Goal: Obtain resource: Download file/media

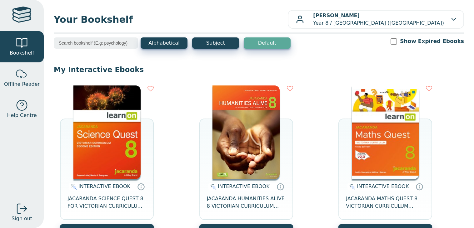
scroll to position [38, 0]
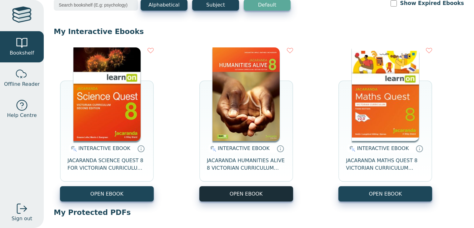
click at [238, 194] on button "OPEN EBOOK" at bounding box center [246, 194] width 94 height 15
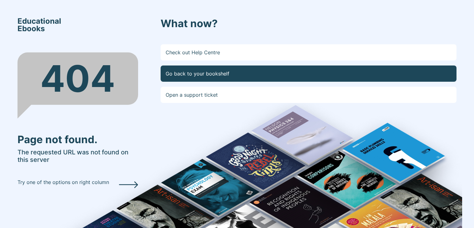
click at [184, 80] on link "Go back to your bookshelf" at bounding box center [309, 74] width 296 height 16
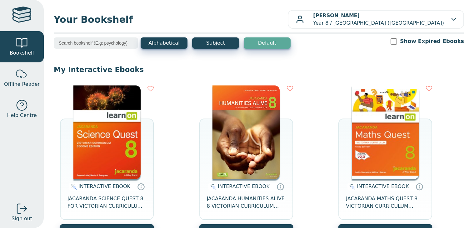
scroll to position [15, 0]
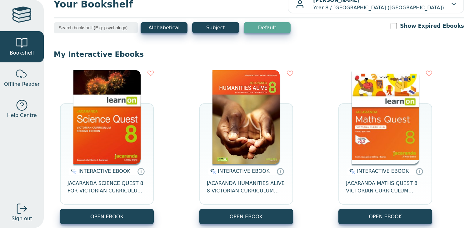
click at [238, 211] on button "OPEN EBOOK" at bounding box center [246, 216] width 94 height 15
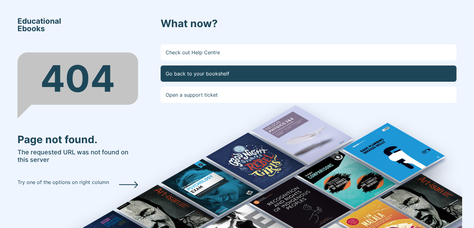
click at [178, 74] on link "Go back to your bookshelf" at bounding box center [309, 74] width 296 height 16
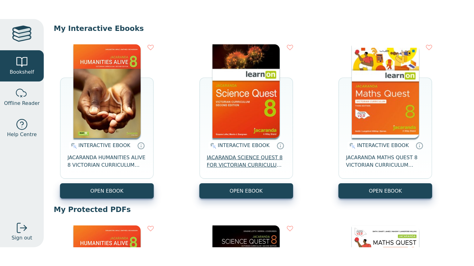
scroll to position [63, 0]
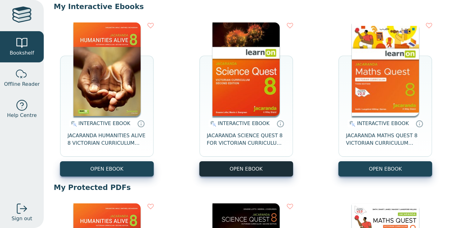
click at [242, 173] on button "OPEN EBOOK" at bounding box center [246, 169] width 94 height 15
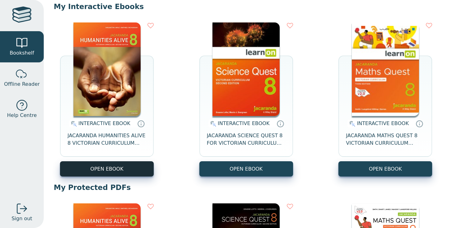
click at [121, 173] on button "OPEN EBOOK" at bounding box center [107, 169] width 94 height 15
